Goal: Information Seeking & Learning: Learn about a topic

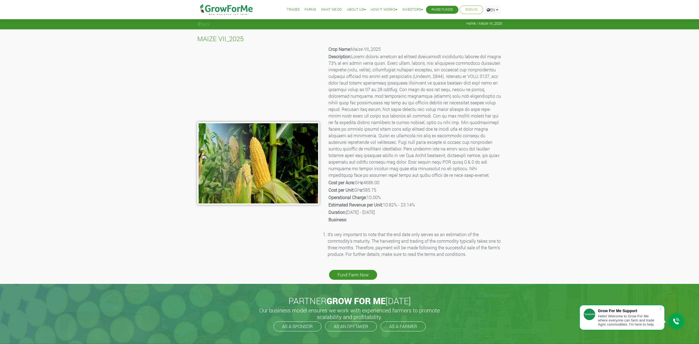
click at [306, 9] on link "Farms" at bounding box center [311, 10] width 12 height 6
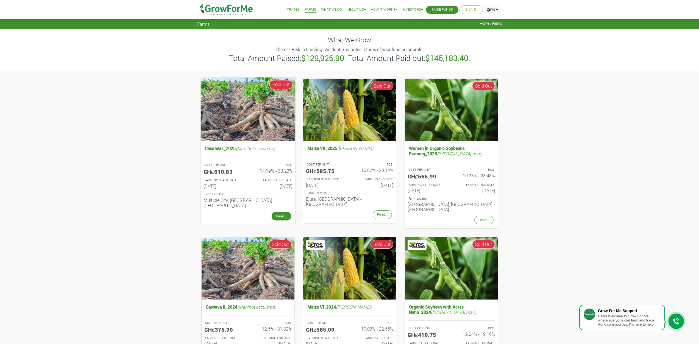
click at [284, 212] on link "Read..." at bounding box center [281, 216] width 20 height 9
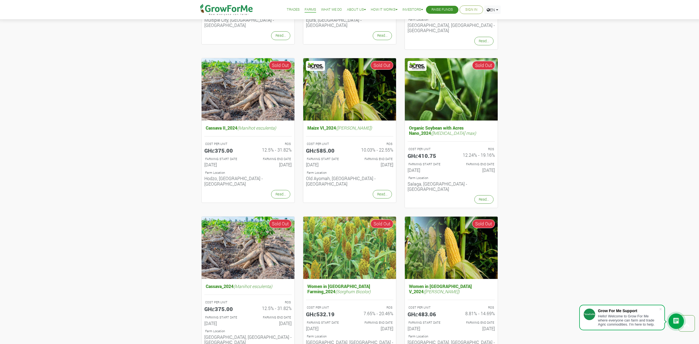
scroll to position [137, 0]
